Goal: Task Accomplishment & Management: Complete application form

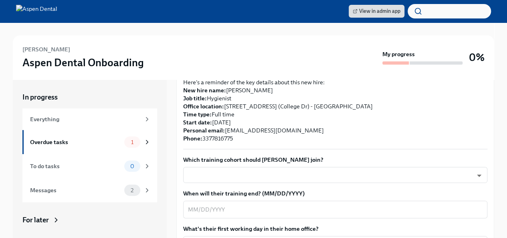
scroll to position [200, 0]
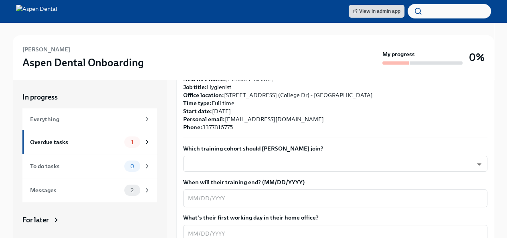
click at [236, 155] on body "View in admin app [PERSON_NAME] Aspen Dental Onboarding My progress 0% In progr…" at bounding box center [253, 130] width 507 height 260
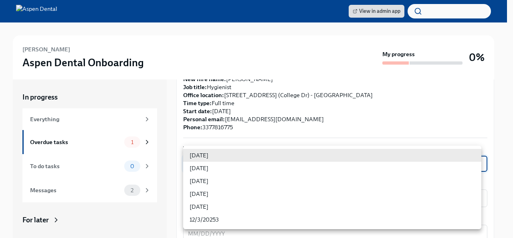
click at [207, 191] on li "[DATE]" at bounding box center [332, 193] width 298 height 13
type input "jeD9UGOIS"
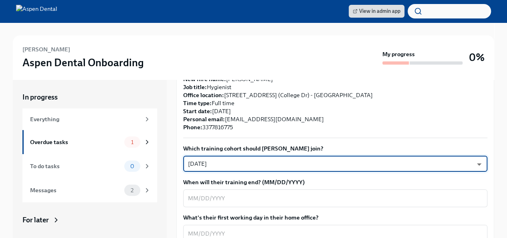
click at [208, 193] on textarea "When will their training end? (MM/DD/YYYY)" at bounding box center [335, 198] width 294 height 10
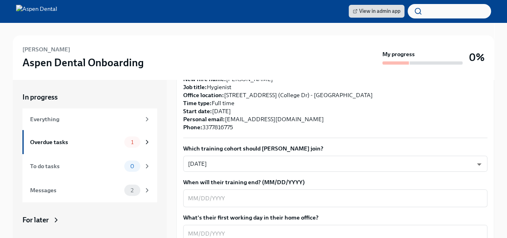
click at [255, 193] on textarea "When will their training end? (MM/DD/YYYY)" at bounding box center [335, 198] width 294 height 10
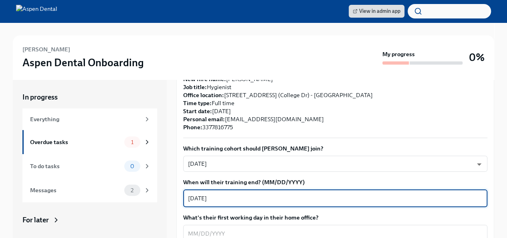
type textarea "[DATE]"
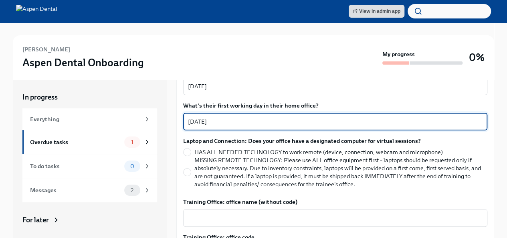
scroll to position [361, 0]
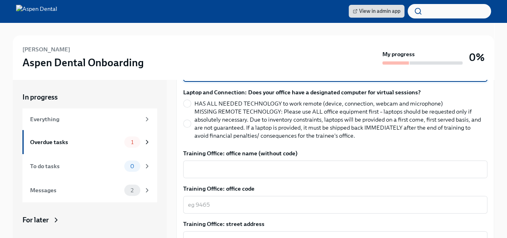
type textarea "[DATE]"
click at [231, 164] on textarea "Training Office: office name (without code)" at bounding box center [335, 169] width 294 height 10
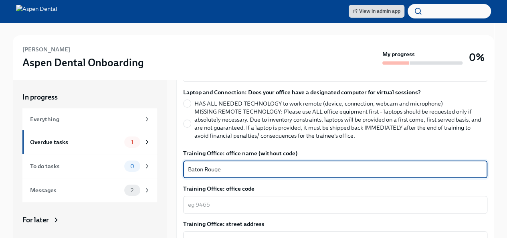
type textarea "Baton Rouge"
click at [244, 200] on textarea "Training Office: office code" at bounding box center [335, 205] width 294 height 10
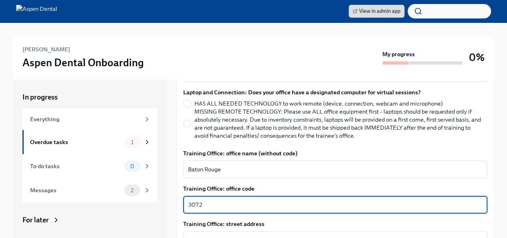
type textarea "3072"
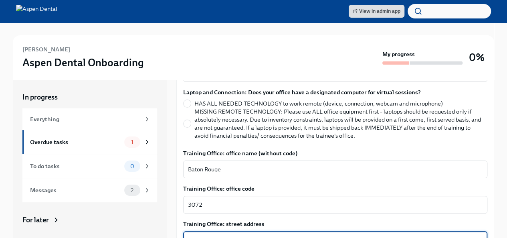
type textarea "[STREET_ADDRESS]"
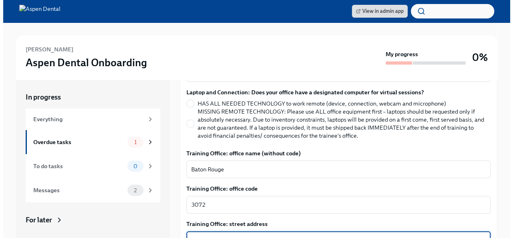
scroll to position [468, 0]
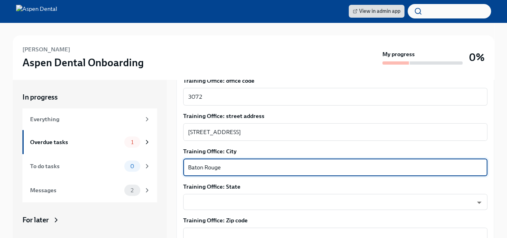
type textarea "Baton Rouge"
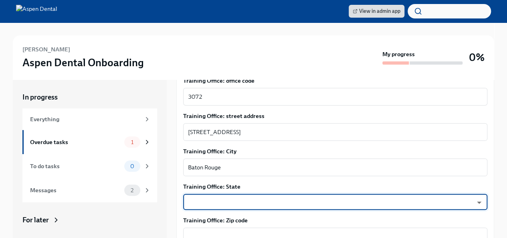
click at [244, 196] on body "View in admin app [PERSON_NAME] Aspen Dental Onboarding My progress 0% In progr…" at bounding box center [253, 130] width 507 height 260
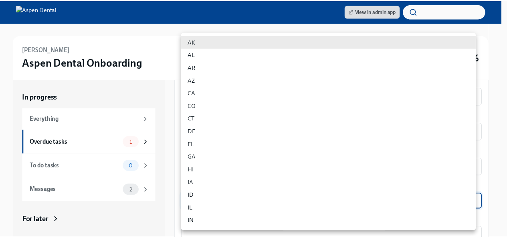
scroll to position [40, 0]
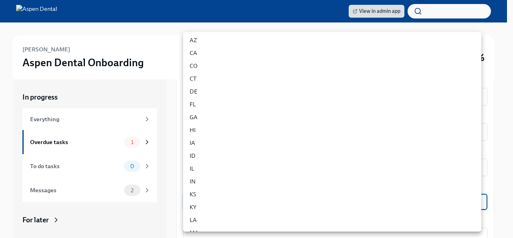
click at [197, 219] on li "LA" at bounding box center [332, 219] width 298 height 13
type input "bka6SYEVz"
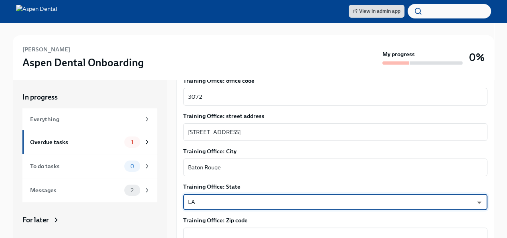
click at [193, 227] on div "x ​" at bounding box center [335, 236] width 304 height 18
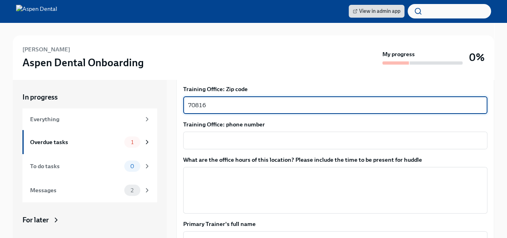
scroll to position [588, 0]
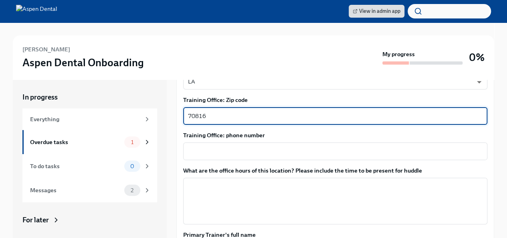
type textarea "70816"
click at [265, 146] on textarea "Training Office: phone number" at bounding box center [335, 151] width 294 height 10
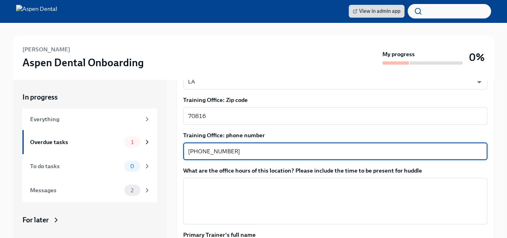
type textarea "[PHONE_NUMBER]"
click at [293, 181] on textarea "What are the office hours of this location? Please include the time to be prese…" at bounding box center [335, 200] width 294 height 38
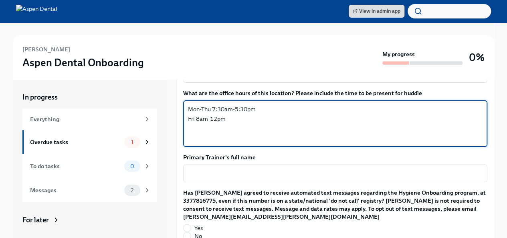
scroll to position [669, 0]
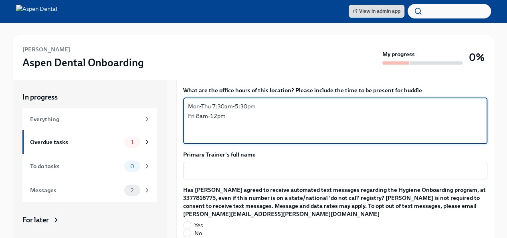
type textarea "Mon-Thu 7:30am-5:30pm Fri 8am-12pm"
click at [265, 161] on div "x ​" at bounding box center [335, 170] width 304 height 18
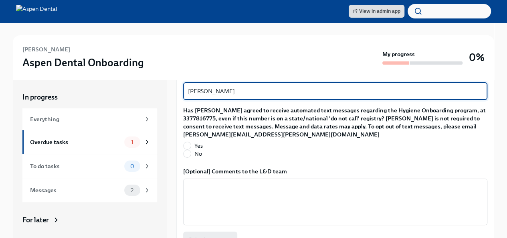
scroll to position [749, 0]
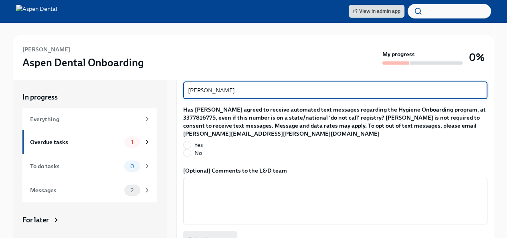
type textarea "[PERSON_NAME]"
click at [189, 141] on input "Yes" at bounding box center [186, 144] width 7 height 7
radio input "true"
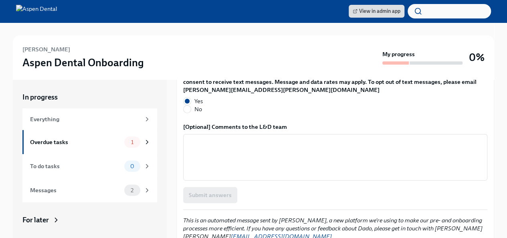
scroll to position [793, 0]
click at [260, 186] on div "Submit answers" at bounding box center [335, 194] width 304 height 16
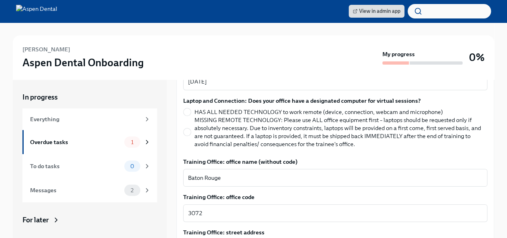
scroll to position [312, 0]
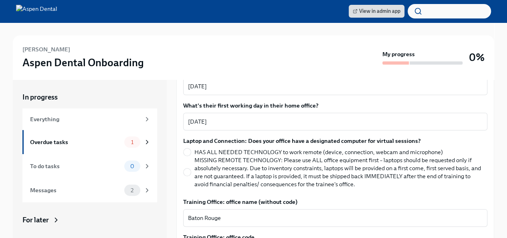
click at [191, 161] on label "MISSING REMOTE TECHNOLOGY: Please use ALL office equipment first – laptops shou…" at bounding box center [332, 172] width 298 height 32
click at [191, 168] on input "MISSING REMOTE TECHNOLOGY: Please use ALL office equipment first – laptops shou…" at bounding box center [186, 171] width 7 height 7
radio input "true"
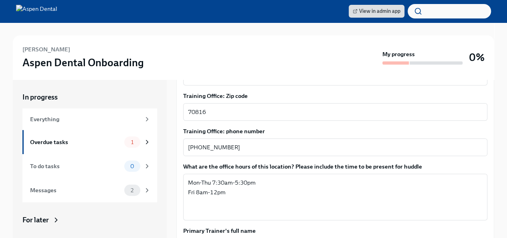
scroll to position [793, 0]
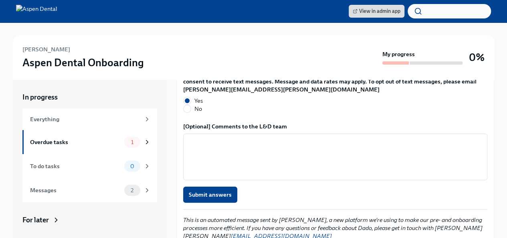
click at [222, 190] on span "Submit answers" at bounding box center [210, 194] width 43 height 8
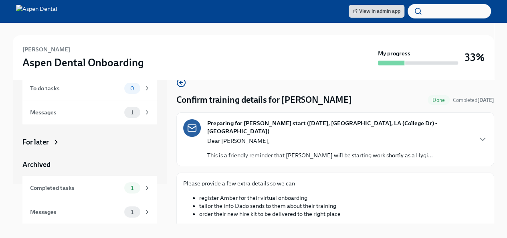
scroll to position [22, 0]
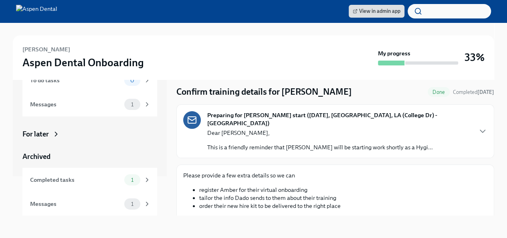
click at [87, 206] on div "Messages" at bounding box center [75, 203] width 91 height 9
